Goal: Use online tool/utility: Utilize a website feature to perform a specific function

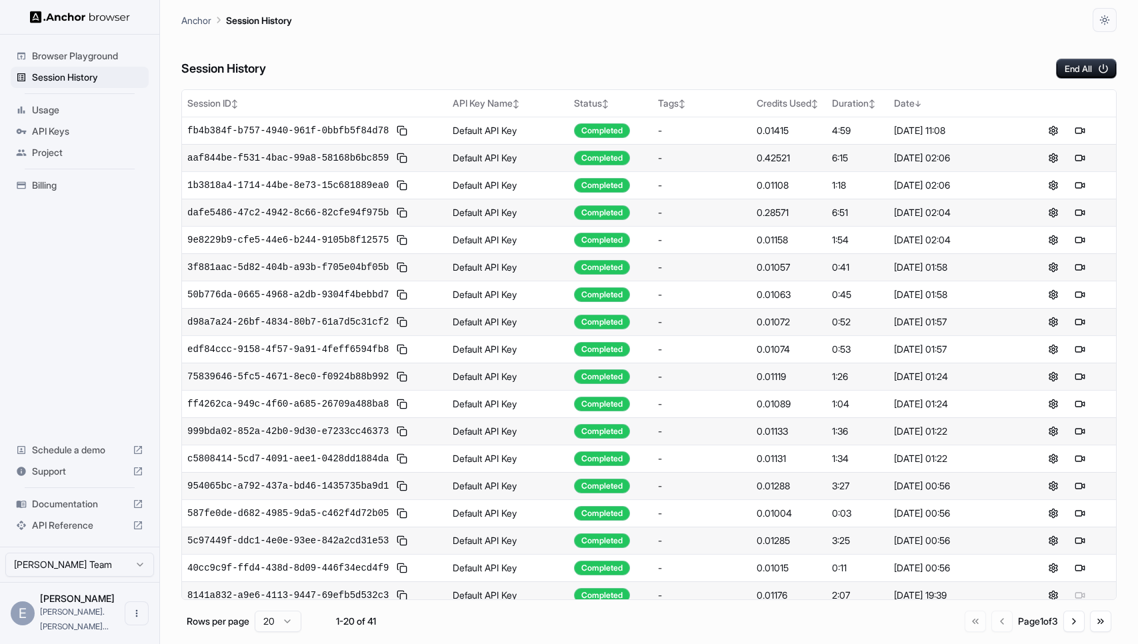
click at [82, 53] on span "Browser Playground" at bounding box center [87, 55] width 111 height 13
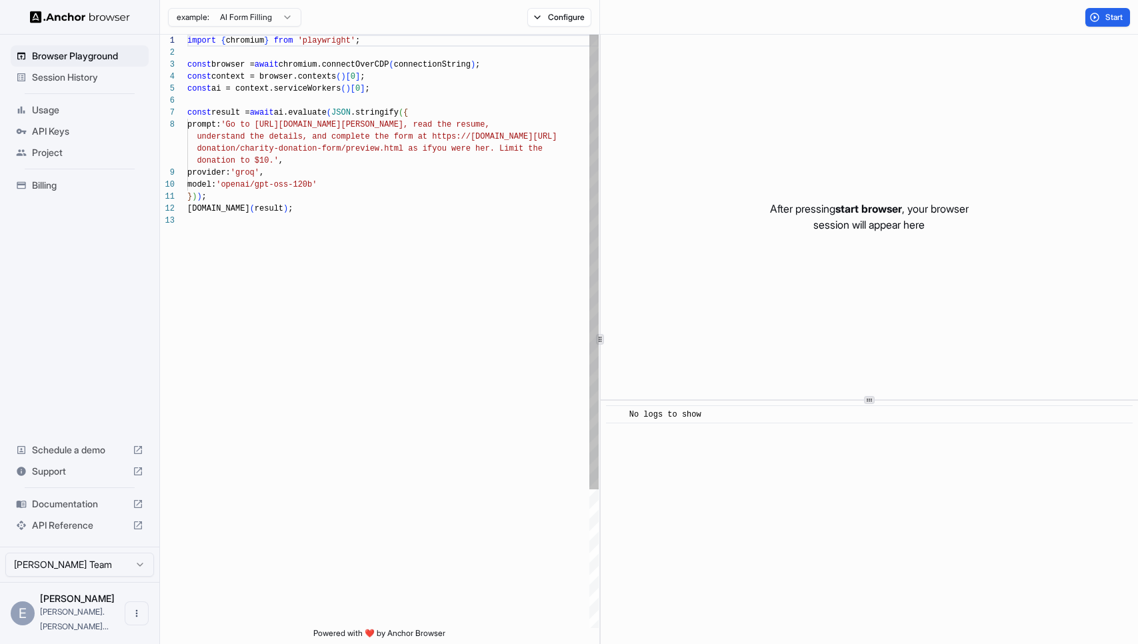
scroll to position [24, 0]
click at [451, 62] on div "understand the details, and complete the form at h ttps://[DOMAIN_NAME][URL] do…" at bounding box center [392, 421] width 411 height 773
drag, startPoint x: 293, startPoint y: 62, endPoint x: 404, endPoint y: 62, distance: 111.3
click at [405, 65] on span "const browser = await chromium.connectOverCDP ( connectionString ) ;" at bounding box center [333, 65] width 293 height 12
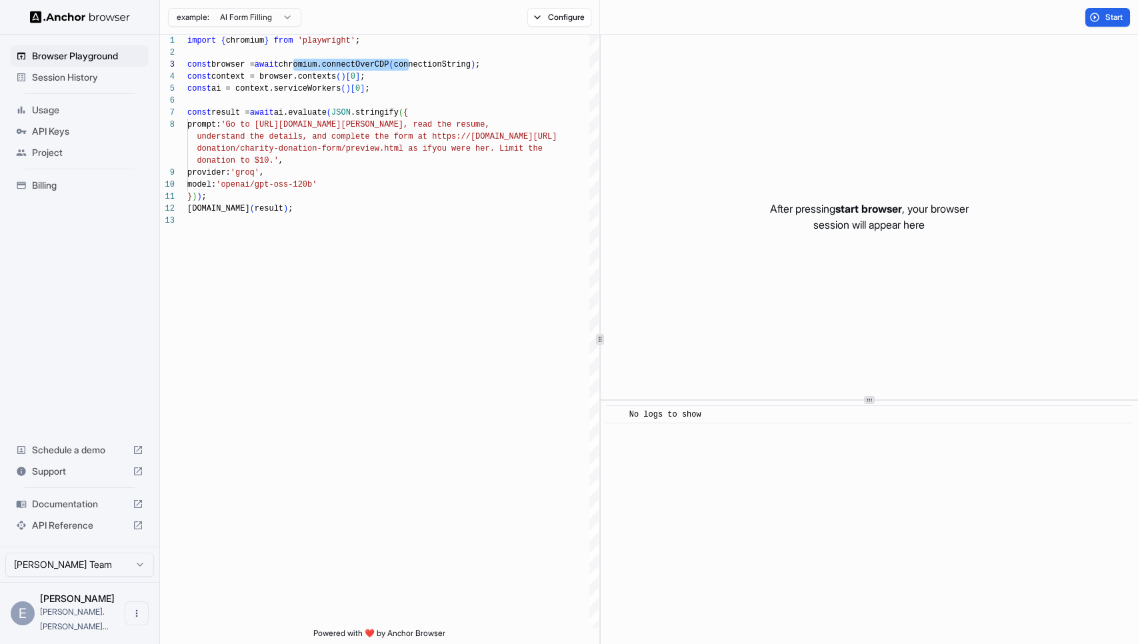
click at [53, 77] on span "Session History" at bounding box center [87, 77] width 111 height 13
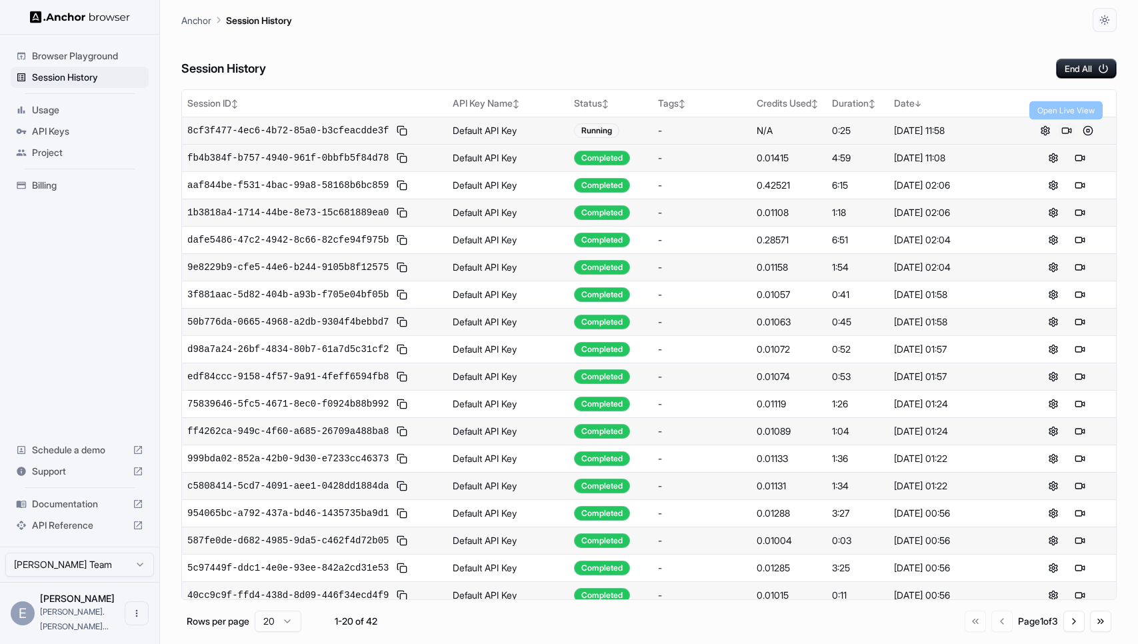
click at [1067, 130] on button at bounding box center [1067, 131] width 16 height 16
click at [1076, 132] on button at bounding box center [1080, 131] width 16 height 16
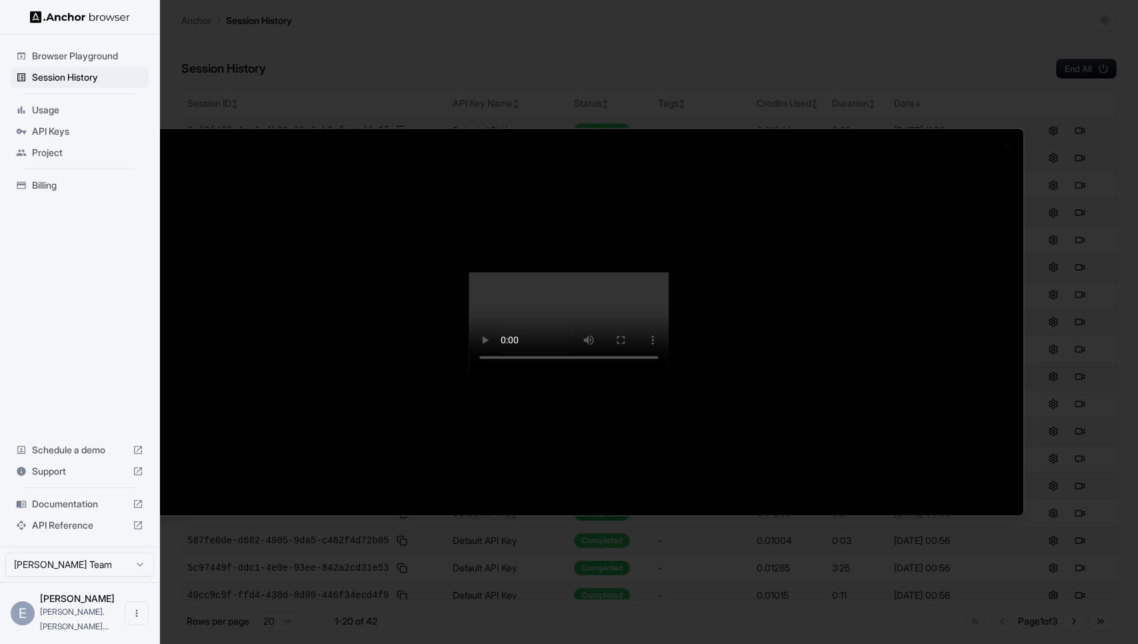
click at [669, 272] on video at bounding box center [569, 322] width 200 height 100
click at [1068, 55] on div at bounding box center [569, 322] width 1138 height 644
